Goal: Task Accomplishment & Management: Manage account settings

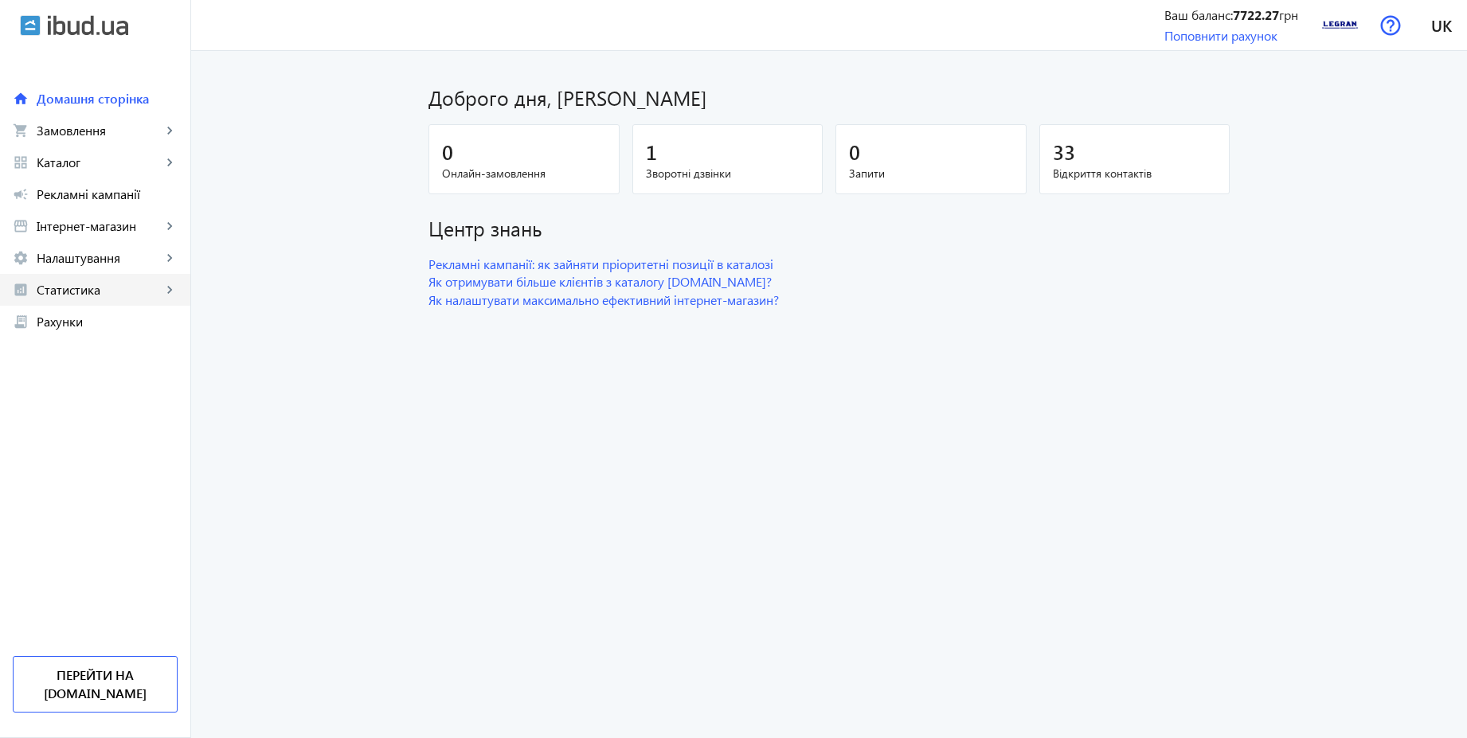
click at [65, 292] on span "Статистика" at bounding box center [99, 290] width 125 height 16
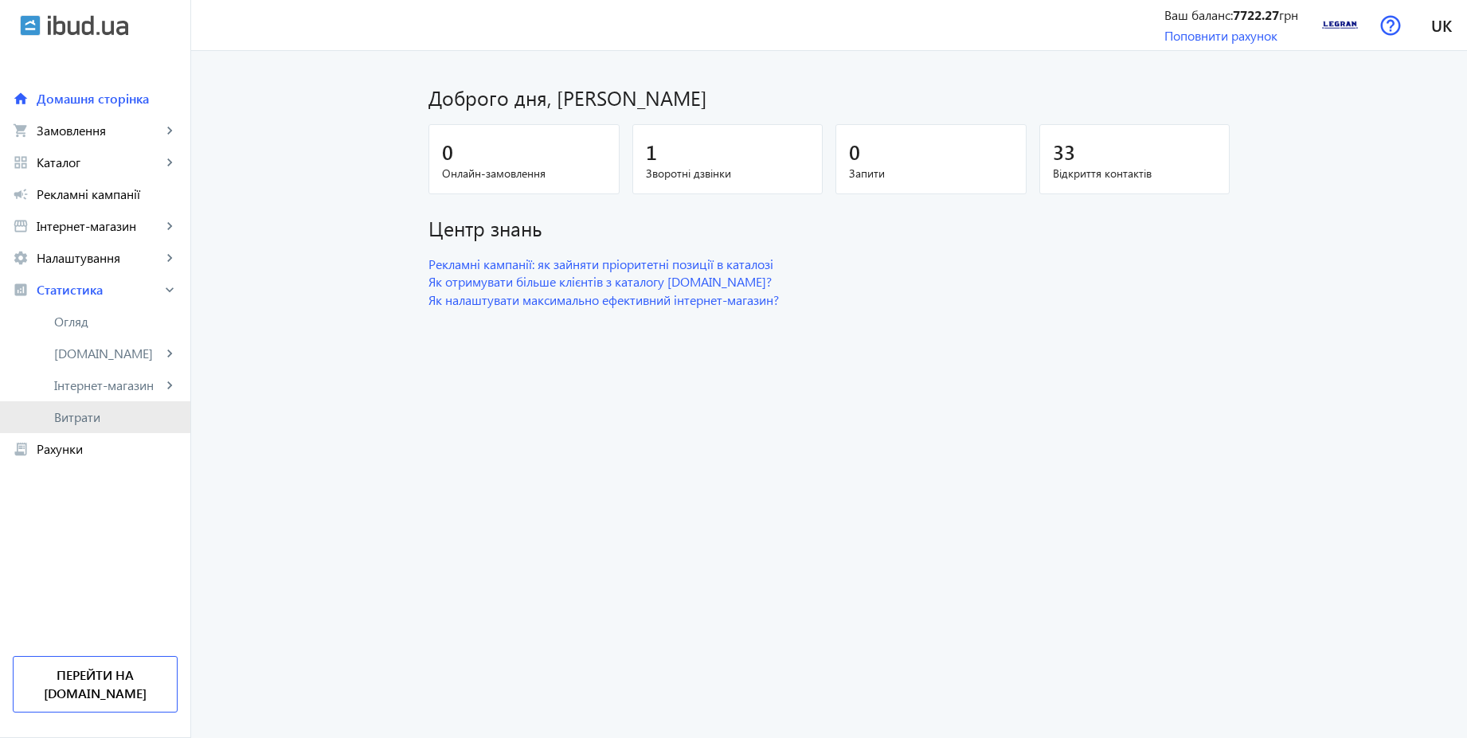
click at [67, 414] on span "Витрати" at bounding box center [115, 417] width 123 height 16
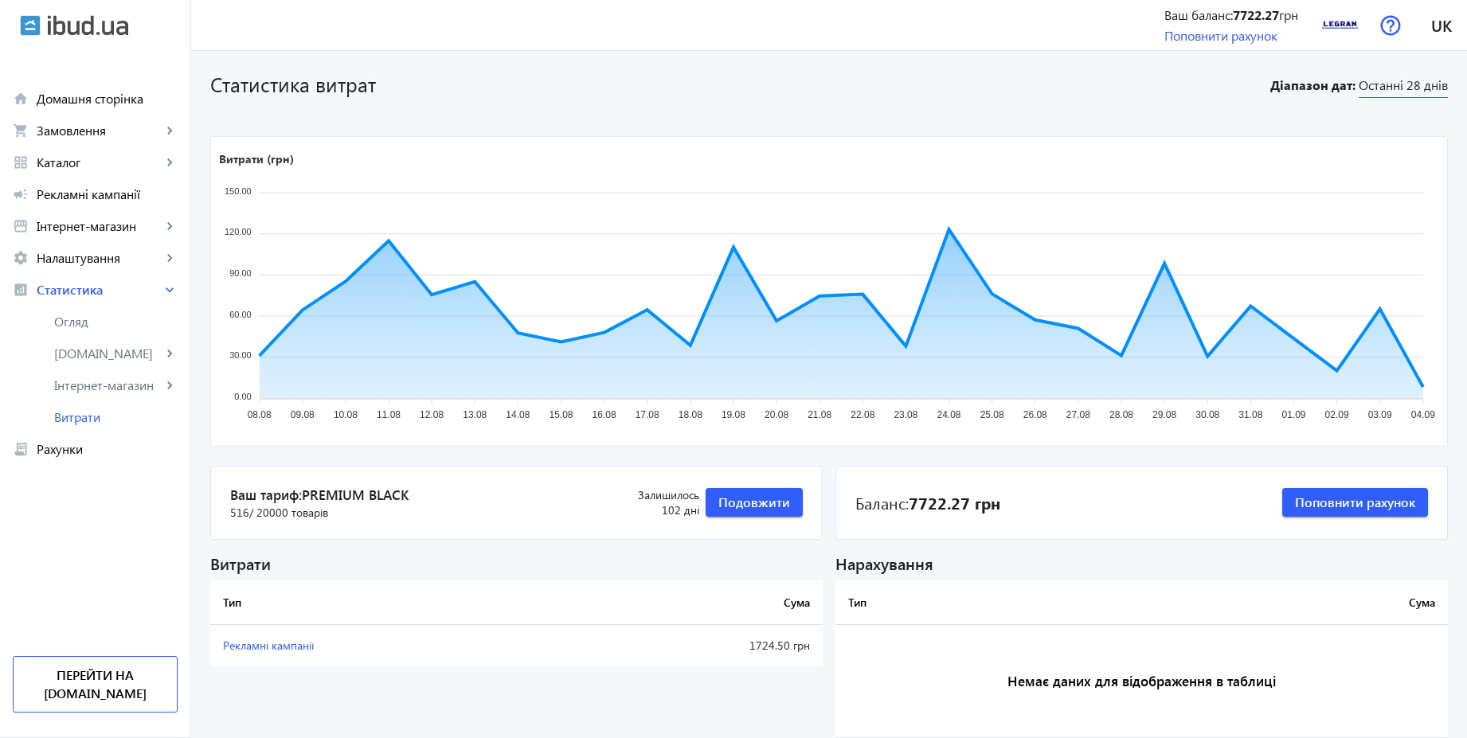
click at [1402, 87] on span "Останні 28 днів" at bounding box center [1403, 87] width 89 height 22
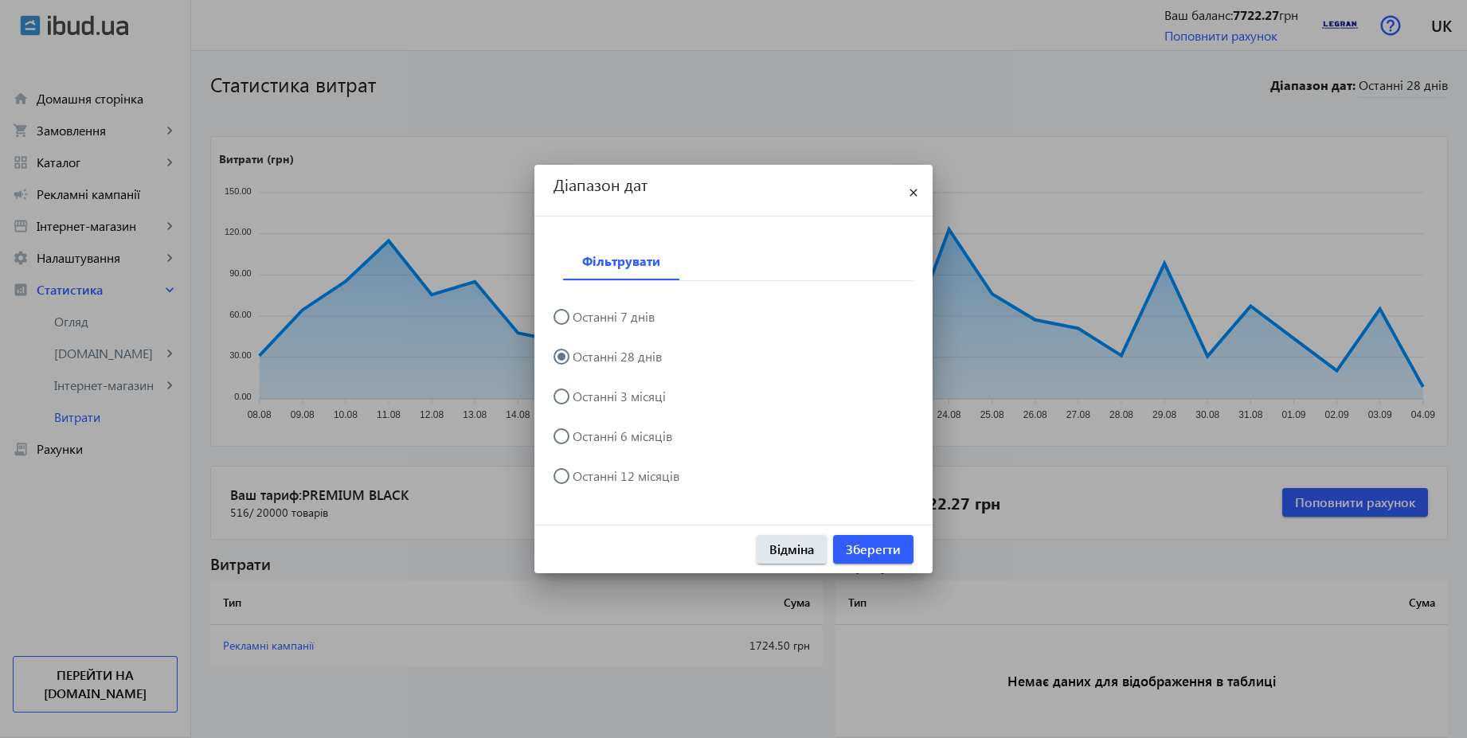
click at [649, 432] on label "Останні 6 місяців" at bounding box center [620, 436] width 103 height 13
click at [585, 432] on input "Останні 6 місяців" at bounding box center [569, 444] width 32 height 32
radio input "true"
click at [858, 544] on span "Зберегти" at bounding box center [873, 550] width 55 height 18
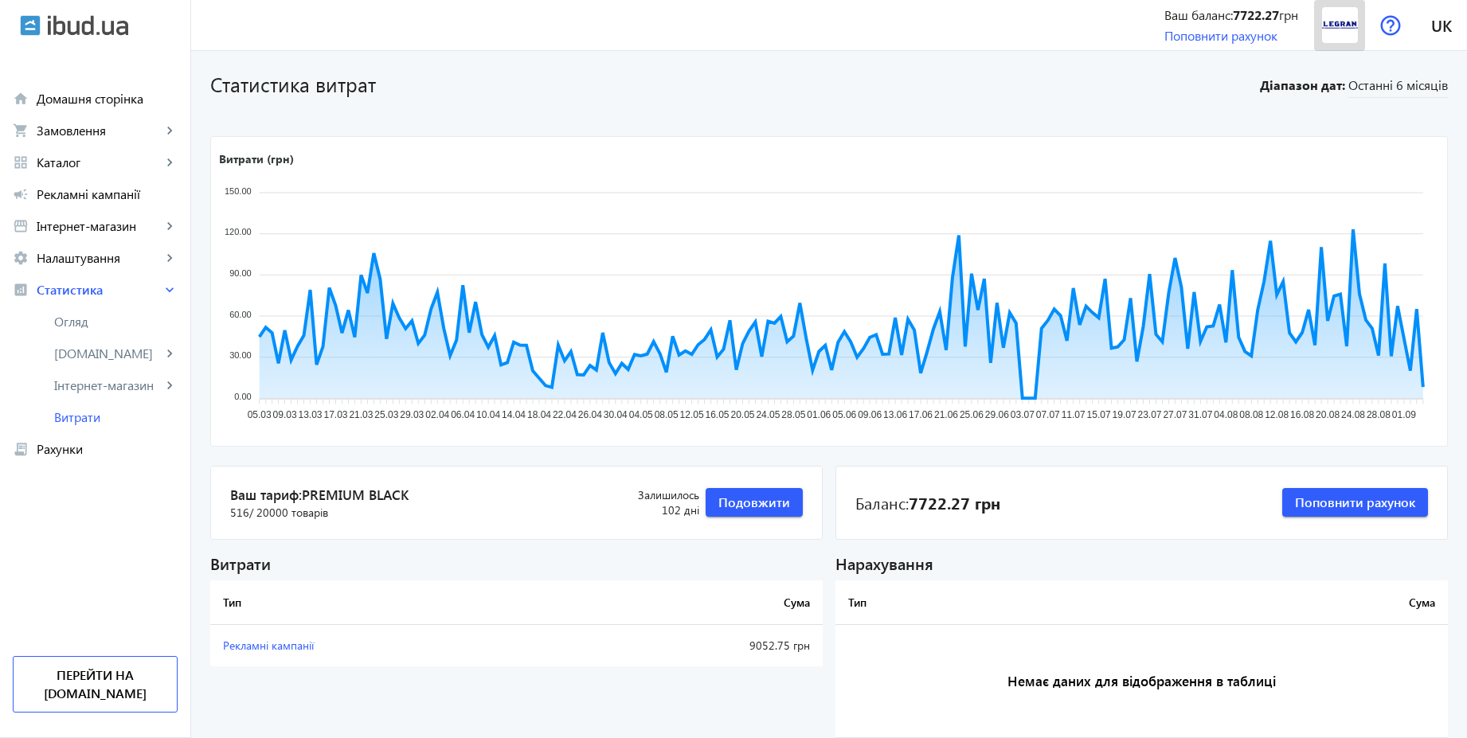
click at [1331, 34] on img at bounding box center [1340, 25] width 36 height 36
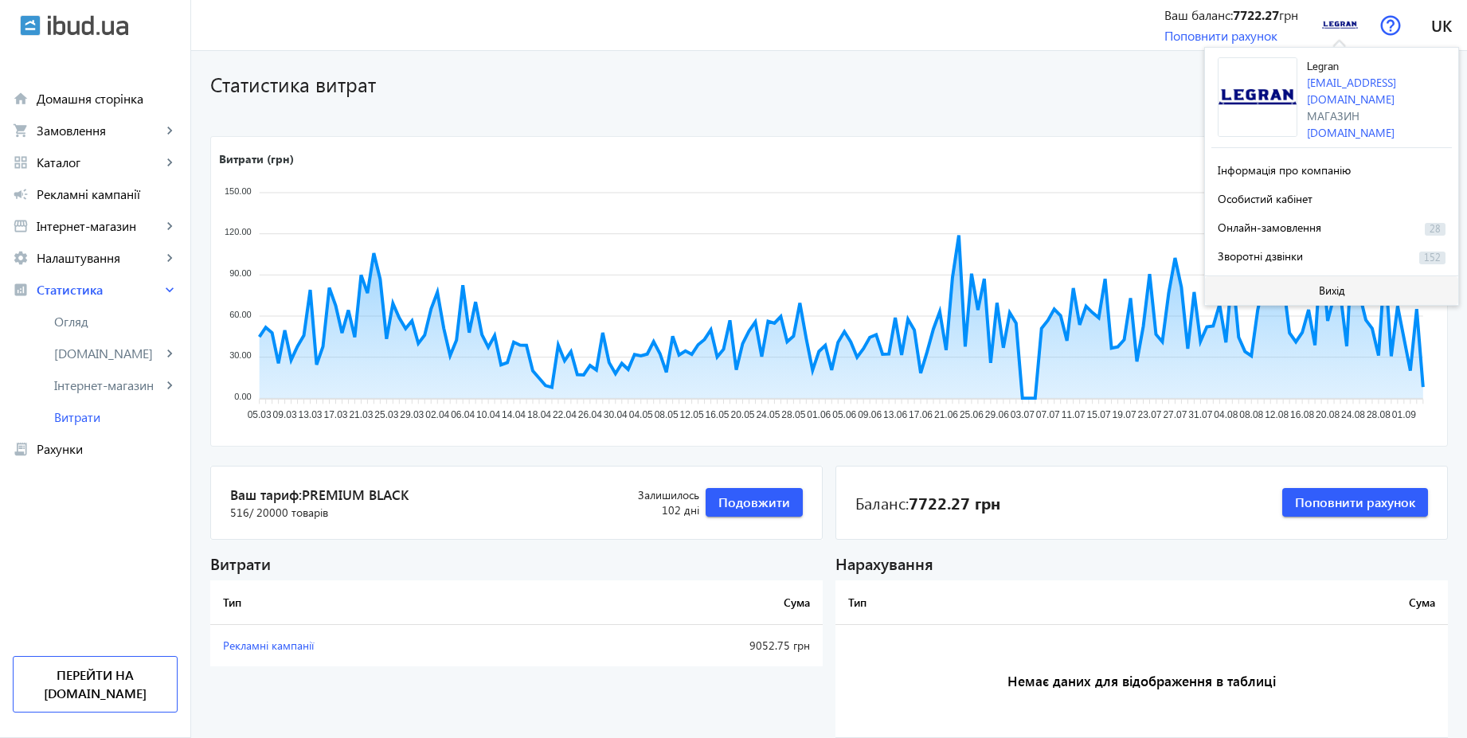
click at [1305, 289] on span at bounding box center [1331, 291] width 253 height 38
